Goal: Task Accomplishment & Management: Use online tool/utility

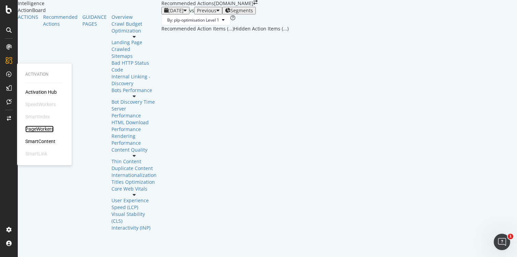
click at [46, 128] on div "PageWorkers" at bounding box center [39, 128] width 28 height 7
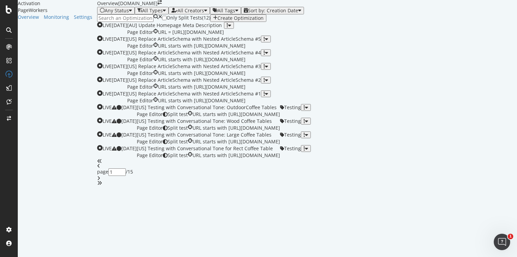
click at [217, 21] on icon "button" at bounding box center [215, 17] width 4 height 5
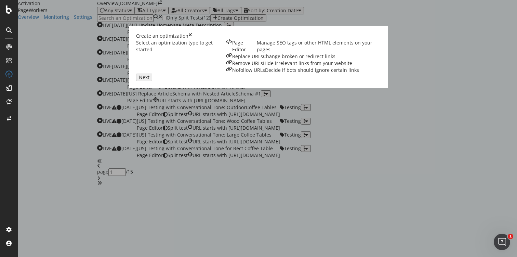
click at [232, 53] on div "Page Editor" at bounding box center [244, 46] width 25 height 14
click at [149, 80] on div "Next" at bounding box center [144, 76] width 11 height 5
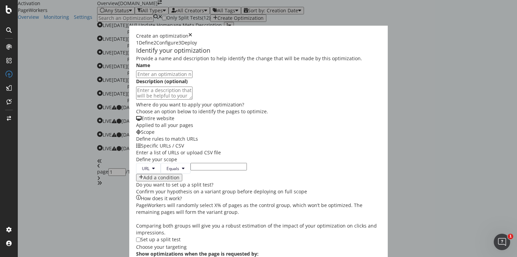
click at [136, 78] on input "modal" at bounding box center [164, 74] width 56 height 8
type input "{"
type input "[US] [DATE] Sale Page Meta Data"
click at [136, 99] on textarea "modal" at bounding box center [164, 92] width 56 height 13
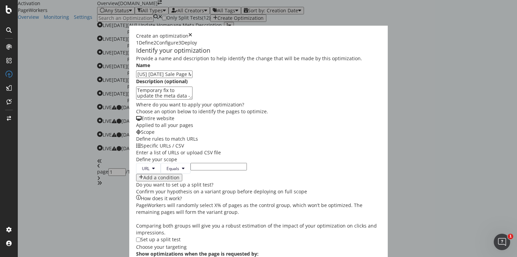
type textarea "Temporary fix to update the meta data - optimise for [DATE] furniture [PERSON_N…"
click at [190, 163] on input "modal" at bounding box center [218, 167] width 56 height 8
paste input "[URL][DOMAIN_NAME]"
type input "[URL][DOMAIN_NAME]"
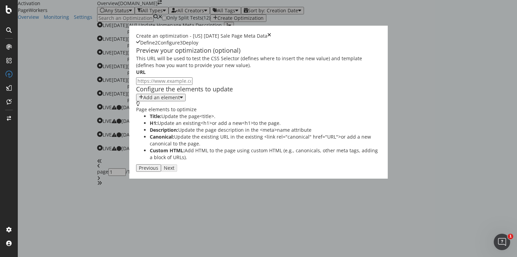
scroll to position [0, 0]
click at [180, 100] on div "modal" at bounding box center [181, 97] width 3 height 5
click at [79, 143] on div "Title" at bounding box center [69, 142] width 27 height 6
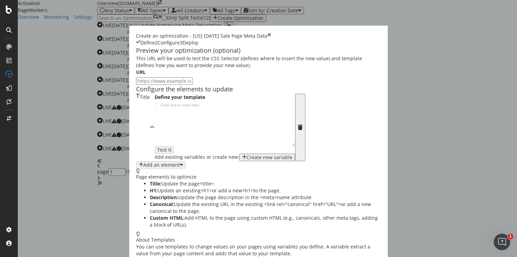
click at [154, 156] on div "modal" at bounding box center [226, 129] width 144 height 54
click at [154, 156] on div "[DATE] Furniture Sale" at bounding box center [226, 129] width 144 height 54
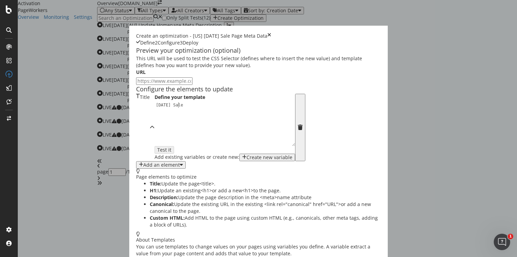
scroll to position [0, 2]
click at [154, 156] on div "[DATE] Sale" at bounding box center [226, 129] width 144 height 54
type textarea "[DATE] Sale - Furniture Deals & Discounts | [GEOGRAPHIC_DATA] [GEOGRAPHIC_DATA]"
click at [136, 85] on input "modal" at bounding box center [164, 81] width 56 height 8
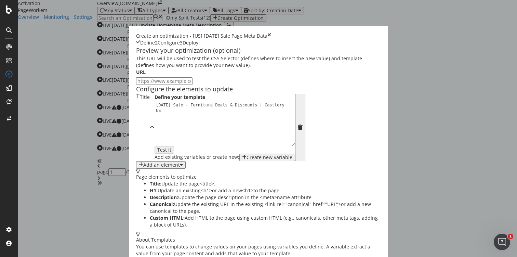
paste input "[URL][DOMAIN_NAME]"
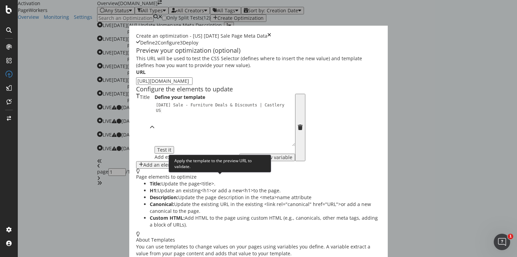
type input "[URL][DOMAIN_NAME]"
click at [171, 152] on div "Test it" at bounding box center [164, 149] width 14 height 5
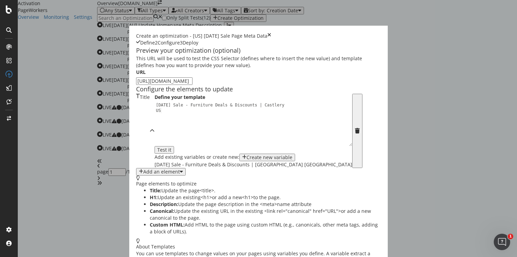
scroll to position [35, 0]
click at [143, 174] on div "Add an element" at bounding box center [161, 171] width 37 height 5
click at [83, 186] on div "Description" at bounding box center [69, 189] width 27 height 6
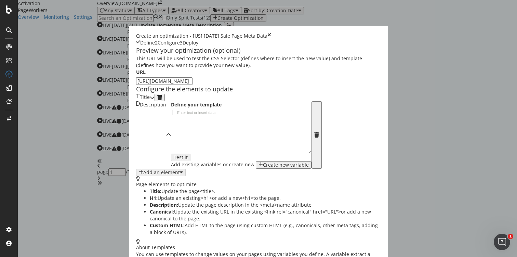
click at [154, 96] on div "modal" at bounding box center [152, 98] width 5 height 8
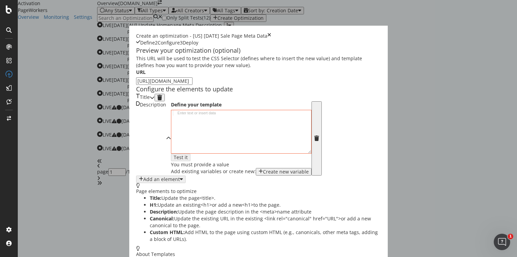
click at [314, 135] on icon "modal" at bounding box center [316, 137] width 5 height 5
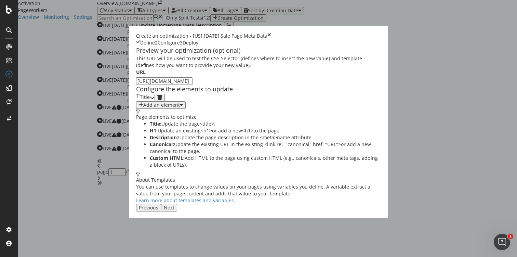
scroll to position [0, 0]
click at [154, 100] on icon "modal" at bounding box center [152, 97] width 5 height 5
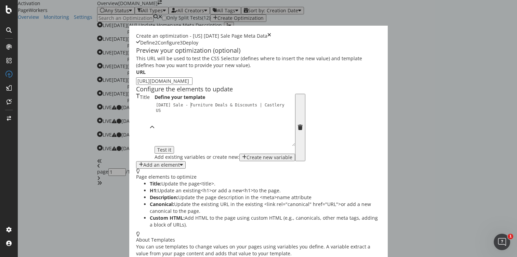
click at [154, 161] on div "[DATE] Sale - Furniture Deals & Discounts | [GEOGRAPHIC_DATA] [GEOGRAPHIC_DATA]" at bounding box center [226, 134] width 144 height 65
click at [143, 167] on div "Add an element" at bounding box center [161, 164] width 37 height 5
click at [83, 184] on div "Description" at bounding box center [69, 187] width 27 height 6
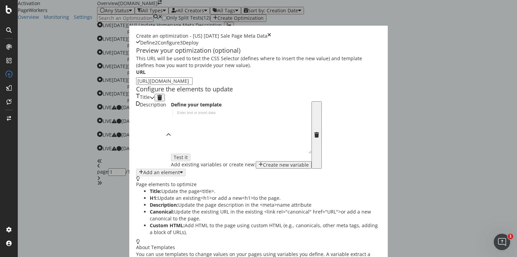
click at [171, 164] on div "modal" at bounding box center [243, 137] width 144 height 54
paste textarea "Celebrate exclusive [DATE] savings of up to $500 off sitewide on modern furnitu…"
click at [171, 163] on div "Celebrate exclusive [DATE] savings of up to $500 off sitewide on modern furnitu…" at bounding box center [243, 148] width 144 height 76
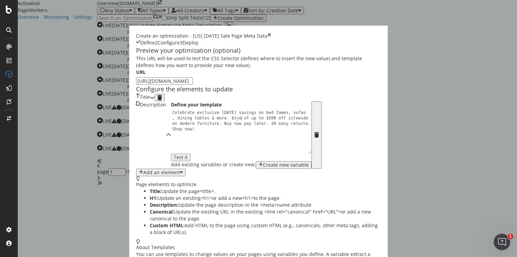
scroll to position [0, 17]
click at [171, 168] on div "Celebrate exclusive [DATE] savings on bed fames, sofas , dining tables & more. …" at bounding box center [243, 153] width 144 height 87
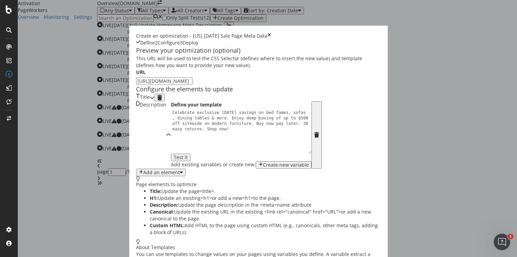
click at [171, 168] on div "Celebrate exclusive [DATE] savings on bed fames, sofas , dining tables & more. …" at bounding box center [243, 153] width 144 height 87
click at [185, 169] on div "Celebrate exclusive [DATE] savings on bed fames, sofas , dining tables & more. …" at bounding box center [243, 153] width 144 height 87
click at [171, 163] on div "Celebrate exclusive [DATE] savings on bed fames, sofas , dining tables & more. …" at bounding box center [243, 153] width 144 height 87
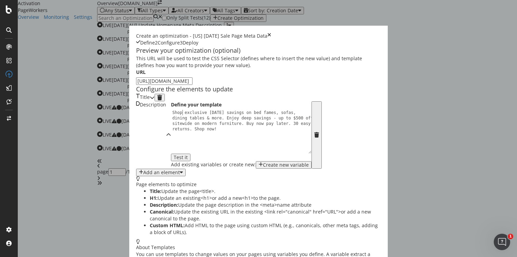
scroll to position [0, 1]
click at [171, 175] on div "Shop exclusive [DATE] savings on bed fames, sofas, dining tables & more. Enjoy …" at bounding box center [243, 153] width 144 height 87
click at [192, 174] on div "Shop exclusive [DATE] savings on bed fames, sofas, dining tables & more. Enjoy …" at bounding box center [243, 153] width 144 height 87
drag, startPoint x: 184, startPoint y: 174, endPoint x: 138, endPoint y: 173, distance: 46.1
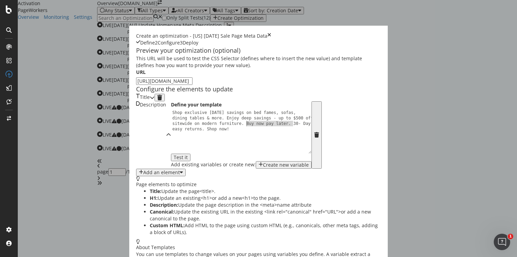
click at [171, 173] on div "Shop exclusive [DATE] savings on bed fames, sofas, dining tables & more. Enjoy …" at bounding box center [243, 153] width 144 height 87
click at [171, 172] on div "Shop exclusive [DATE] savings on bed fames, sofas, dining tables & more. Enjoy …" at bounding box center [243, 153] width 144 height 87
paste textarea "✔"
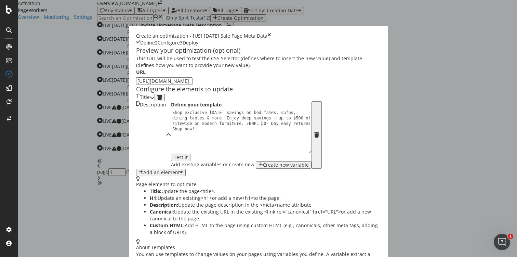
paste textarea "✔"
drag, startPoint x: 99, startPoint y: 182, endPoint x: 62, endPoint y: 182, distance: 36.9
click at [171, 168] on div "Define your template Shop exclusive [DATE] savings on bed fames, sofas, dining …" at bounding box center [241, 134] width 140 height 67
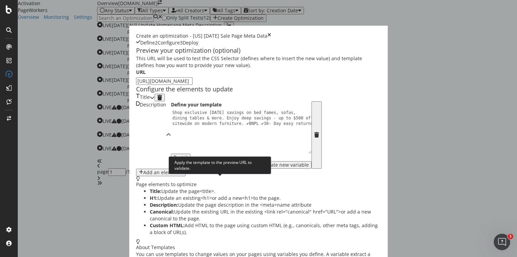
type textarea "Shop exclusive [DATE] savings on bed fames, sofas, dining tables & more. Enjoy …"
click at [188, 160] on div "Test it" at bounding box center [181, 156] width 14 height 5
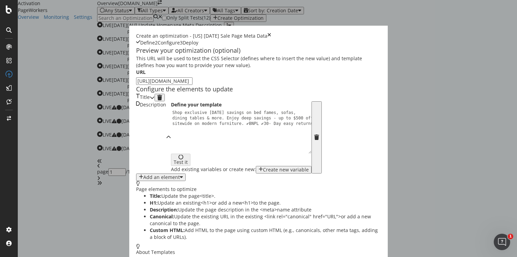
scroll to position [37, 0]
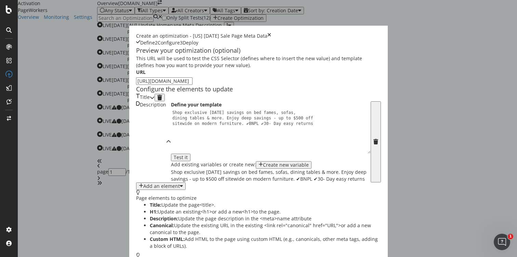
click at [154, 97] on icon "modal" at bounding box center [152, 97] width 5 height 5
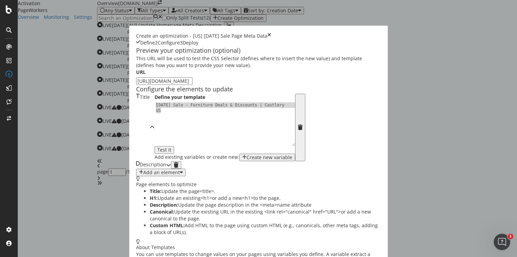
drag, startPoint x: 76, startPoint y: 131, endPoint x: 62, endPoint y: 127, distance: 14.4
click at [154, 127] on div "[DATE] Sale - Furniture Deals & Discounts | [GEOGRAPHIC_DATA] [GEOGRAPHIC_DATA]" at bounding box center [226, 134] width 144 height 65
type textarea "[DATE] Sale - Furniture Deals & Discounts | [GEOGRAPHIC_DATA] [GEOGRAPHIC_DATA]"
click at [162, 168] on div "Description" at bounding box center [151, 165] width 30 height 8
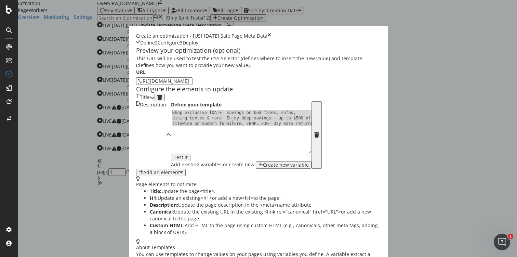
drag, startPoint x: 203, startPoint y: 155, endPoint x: 56, endPoint y: 144, distance: 147.4
click at [171, 143] on div "Define your template 1 Shop exclusive [DATE] savings on bed fames, sofas, dinin…" at bounding box center [241, 134] width 140 height 67
type textarea "Shop exclusive [DATE] savings on bed fames, sofas, dining tables & more. Enjoy …"
click at [154, 95] on icon "modal" at bounding box center [152, 97] width 5 height 5
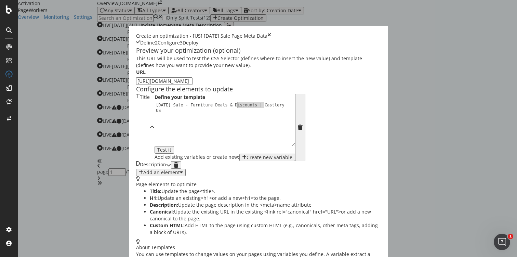
drag, startPoint x: 172, startPoint y: 125, endPoint x: 145, endPoint y: 124, distance: 27.7
click at [154, 124] on div "[DATE] Sale - Furniture Deals & Discounts | [GEOGRAPHIC_DATA] [GEOGRAPHIC_DATA]" at bounding box center [226, 134] width 144 height 65
type textarea "[DATE] Sale - Furniture Deals You'll Love | Castlery [GEOGRAPHIC_DATA]"
click at [265, 160] on div "Preview your optimization (optional) This URL will be used to test the CSS Sele…" at bounding box center [258, 158] width 245 height 225
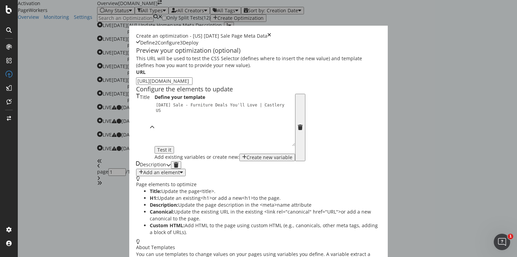
click at [166, 168] on div "Description" at bounding box center [151, 165] width 30 height 8
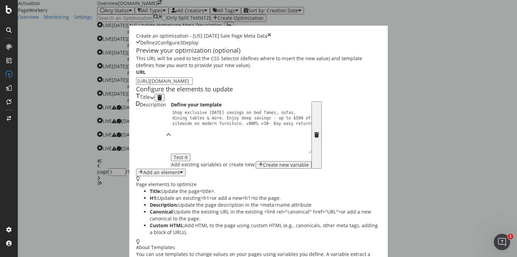
click at [171, 144] on div "Shop exclusive [DATE] savings on bed fames, sofas, dining tables & more. Enjoy …" at bounding box center [243, 148] width 144 height 76
click at [204, 154] on div "Shop exclusive [DATE] savings on bed fames, sofas, dining tables & more. Enjoy …" at bounding box center [243, 148] width 144 height 76
type textarea "Shop exclusive [DATE] savings on bed fames, sofas, dining tables & more. Enjoy …"
paste textarea "elebrate [DATE] with exclusive savings on modern furniture at [GEOGRAPHIC_DATA]…"
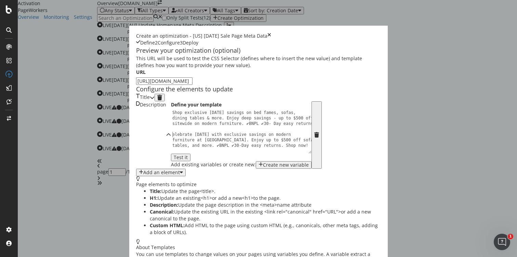
click at [171, 166] on div "Shop exclusive [DATE] savings on bed fames, sofas, dining tables & more. Enjoy …" at bounding box center [243, 148] width 144 height 76
click at [171, 170] on div "Shop exclusive [DATE] savings on bed fames, sofas, dining tables & more. Enjoy …" at bounding box center [243, 148] width 144 height 76
drag, startPoint x: 114, startPoint y: 171, endPoint x: 89, endPoint y: 170, distance: 26.0
click at [171, 170] on div "Shop exclusive [DATE] savings on bed fames, sofas, dining tables & more. Enjoy …" at bounding box center [243, 148] width 144 height 76
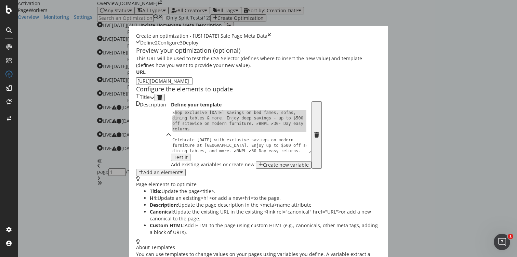
scroll to position [0, 0]
drag, startPoint x: 85, startPoint y: 170, endPoint x: 59, endPoint y: 146, distance: 35.8
click at [171, 146] on div "Define your template Celebrate [DATE] with exclusive savings on modern furnitur…" at bounding box center [241, 134] width 140 height 67
type textarea "Shop exclusive [DATE] savings on bed fames, sofas, dining tables & more. Enjoy …"
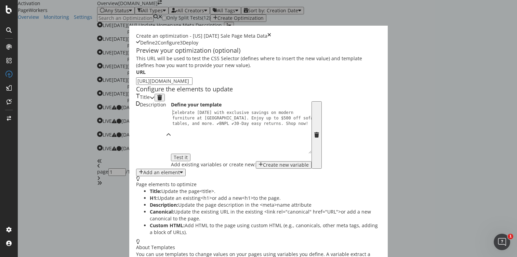
type textarea "Celebrate [DATE] with exclusive savings on modern furniture at [GEOGRAPHIC_DATA…"
click at [267, 176] on div "Page elements to optimize Title: Update the page <title> . H1: Update an existi…" at bounding box center [258, 223] width 245 height 95
click at [143, 175] on div "Add an element" at bounding box center [161, 172] width 37 height 5
click at [81, 180] on div "H1" at bounding box center [69, 185] width 27 height 10
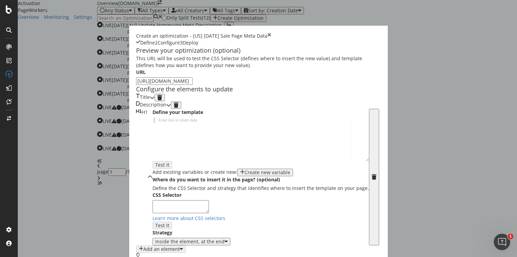
click at [152, 170] on div "modal" at bounding box center [260, 144] width 216 height 54
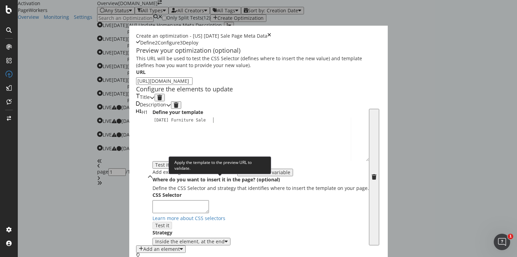
type textarea "[DATE] Furniture Sale"
click at [169, 167] on div "Test it" at bounding box center [162, 164] width 14 height 5
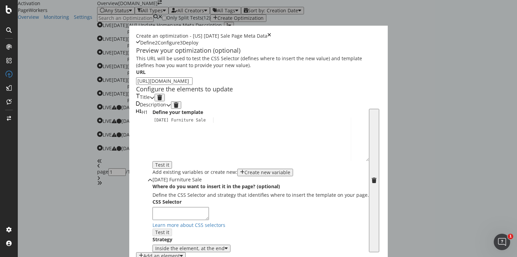
scroll to position [0, 0]
click at [164, 85] on input "[URL][DOMAIN_NAME]" at bounding box center [164, 81] width 56 height 8
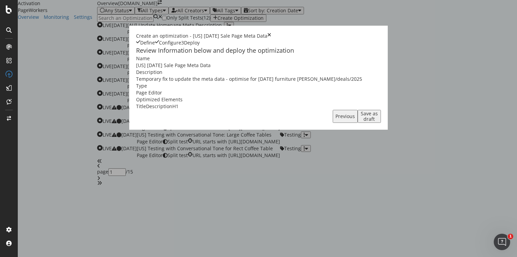
click at [378, 122] on div "Save as draft" at bounding box center [369, 116] width 18 height 11
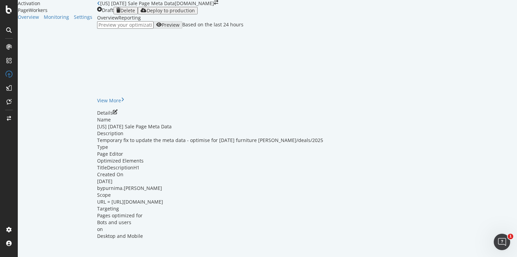
click at [4, 256] on icon "close toast" at bounding box center [2, 260] width 4 height 7
click at [153, 29] on input "url" at bounding box center [125, 25] width 56 height 8
paste input "[URL][DOMAIN_NAME]"
type input "[URL][DOMAIN_NAME]"
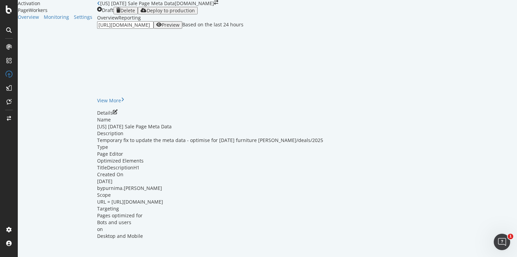
click at [179, 28] on div "Preview" at bounding box center [171, 24] width 18 height 5
click at [118, 114] on icon "pen-to-square" at bounding box center [115, 111] width 5 height 5
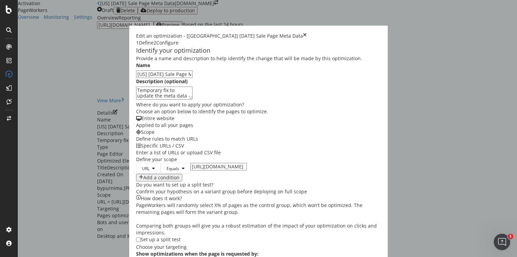
scroll to position [217, 0]
drag, startPoint x: 447, startPoint y: 249, endPoint x: 408, endPoint y: 246, distance: 38.4
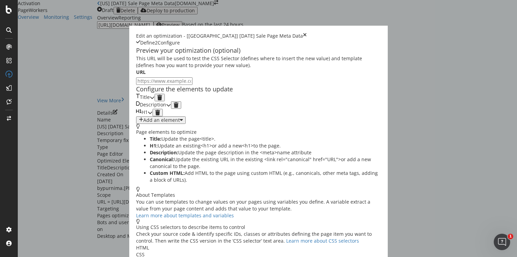
scroll to position [26, 0]
click at [160, 115] on icon "modal" at bounding box center [157, 112] width 5 height 5
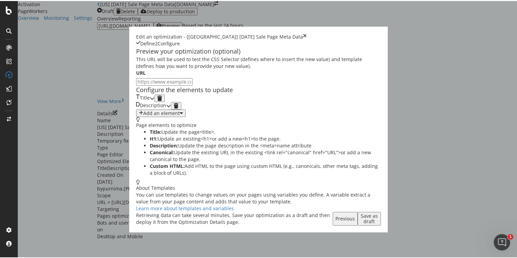
scroll to position [0, 0]
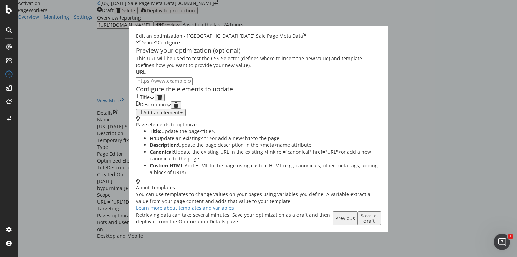
click at [378, 223] on div "Save as draft" at bounding box center [369, 218] width 18 height 11
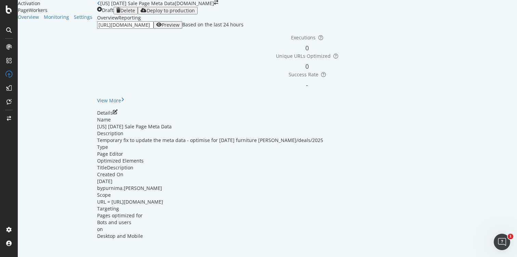
click at [4, 256] on icon "close toast" at bounding box center [2, 260] width 4 height 7
click at [179, 28] on div "Preview" at bounding box center [171, 24] width 18 height 5
click at [195, 9] on div "Deploy to production" at bounding box center [171, 10] width 48 height 5
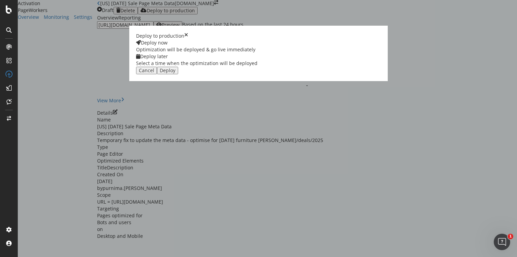
click at [175, 73] on div "Deploy" at bounding box center [168, 70] width 16 height 5
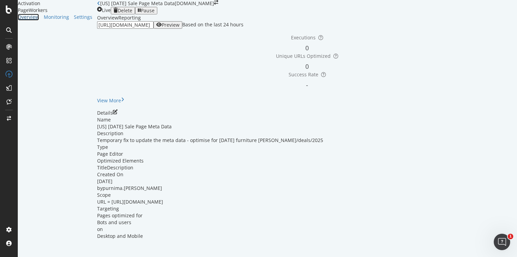
click at [33, 21] on div "Overview" at bounding box center [28, 17] width 21 height 7
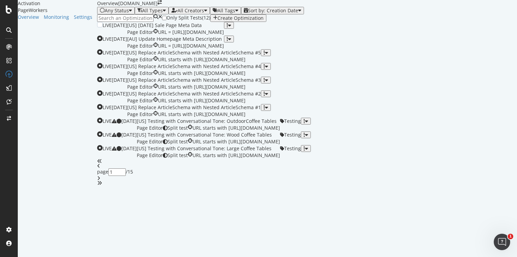
click at [231, 28] on div "button" at bounding box center [229, 25] width 4 height 5
click at [483, 94] on div "Edit" at bounding box center [489, 94] width 13 height 6
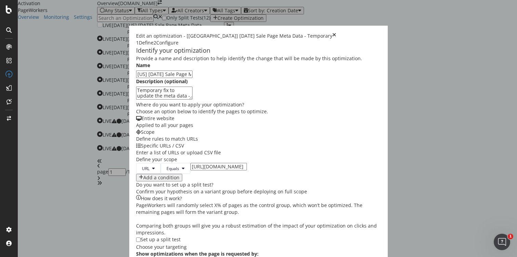
type input "[US] [DATE] Sale Page Meta Data - Temporary"
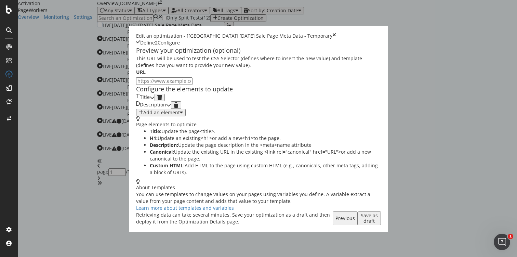
click at [378, 223] on div "Save as draft" at bounding box center [369, 218] width 18 height 11
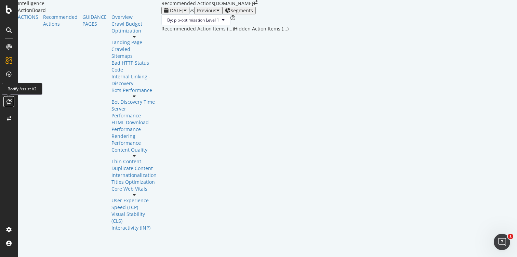
click at [8, 101] on icon at bounding box center [8, 101] width 5 height 5
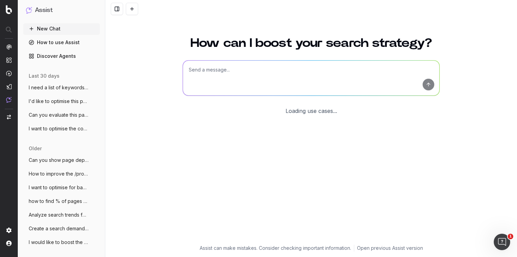
scroll to position [9, 0]
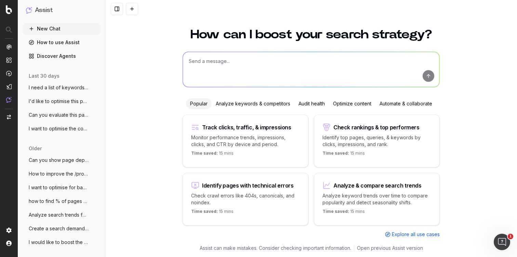
click at [225, 61] on textarea at bounding box center [311, 69] width 256 height 35
paste textarea "[DATE] Sale - Furniture Deals & Discounts | [GEOGRAPHIC_DATA] [GEOGRAPHIC_DATA]"
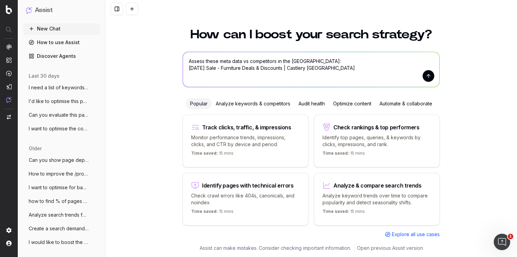
paste textarea "Shop exclusive [DATE] savings on bed fames, sofas, dining tables & more. Enjoy …"
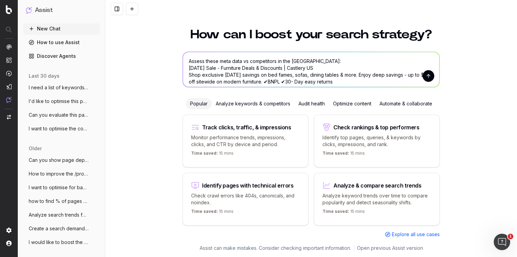
scroll to position [13, 0]
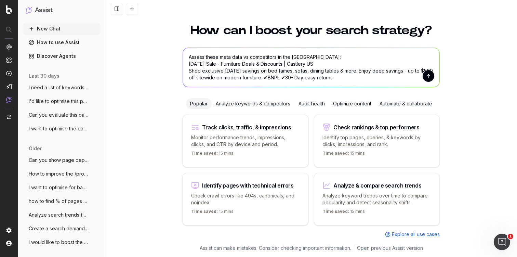
type textarea "Assess these meta data vs competitors in the US: Labor Day Sale - Furniture Dea…"
click at [424, 77] on button "submit" at bounding box center [428, 76] width 12 height 12
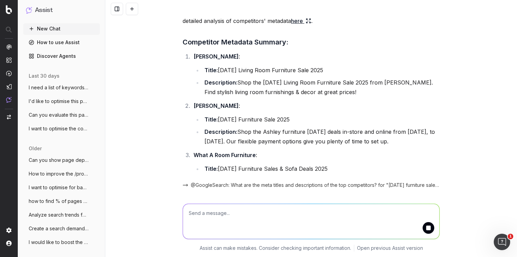
scroll to position [330, 0]
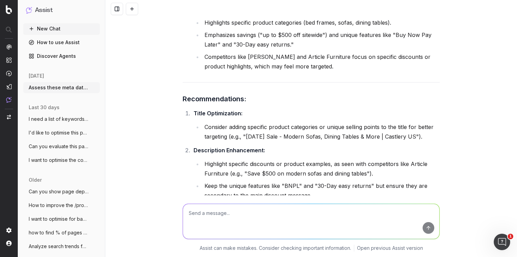
scroll to position [808, 0]
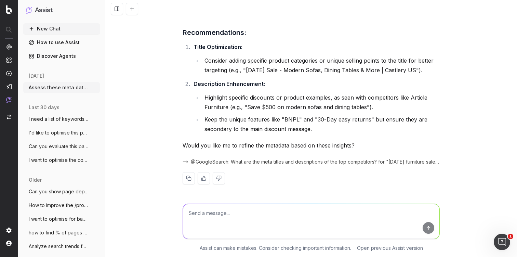
click at [231, 213] on textarea at bounding box center [311, 221] width 256 height 35
type textarea "Give me a page title based on these results"
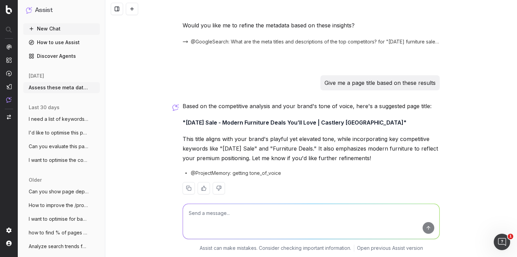
scroll to position [937, 0]
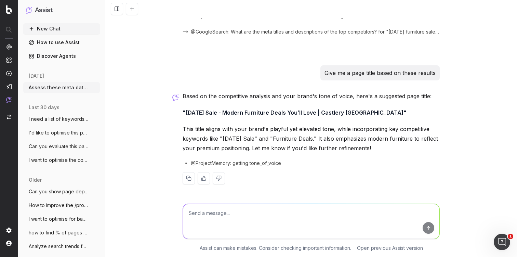
click at [235, 215] on textarea at bounding box center [311, 221] width 256 height 35
type textarea "mea description"
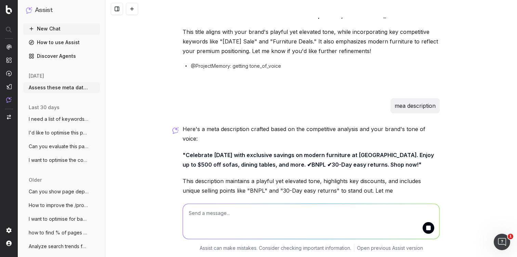
scroll to position [1074, 0]
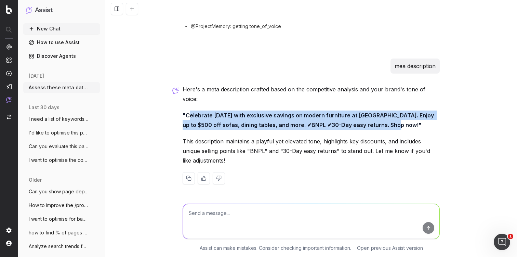
drag, startPoint x: 184, startPoint y: 114, endPoint x: 381, endPoint y: 125, distance: 196.8
click at [381, 125] on strong ""Celebrate Labor Day with exclusive savings on modern furniture at Castlery. En…" at bounding box center [308, 120] width 253 height 16
copy strong "elebrate [DATE] with exclusive savings on modern furniture at [GEOGRAPHIC_DATA]…"
